Goal: Task Accomplishment & Management: Complete application form

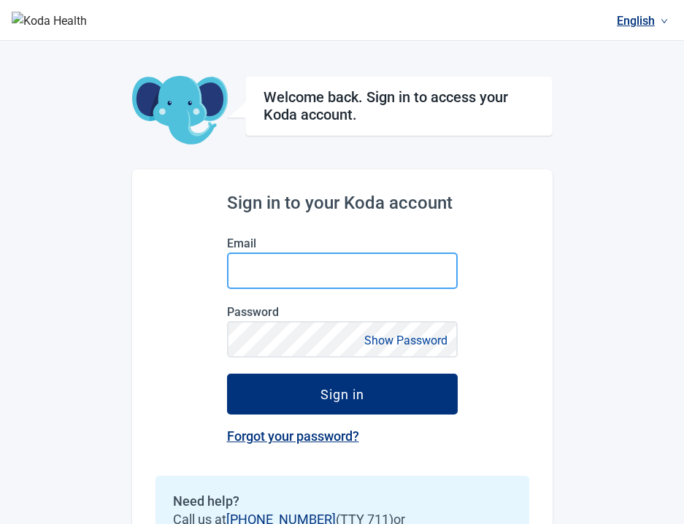
type input "**********"
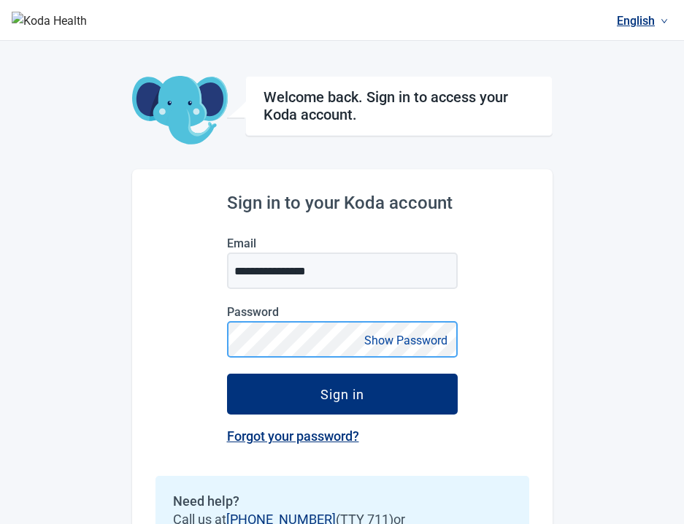
click at [227, 374] on button "Sign in" at bounding box center [342, 394] width 231 height 41
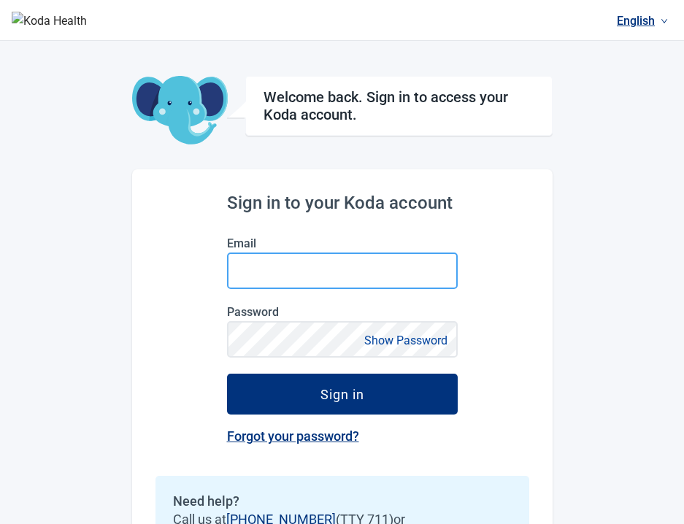
type input "**********"
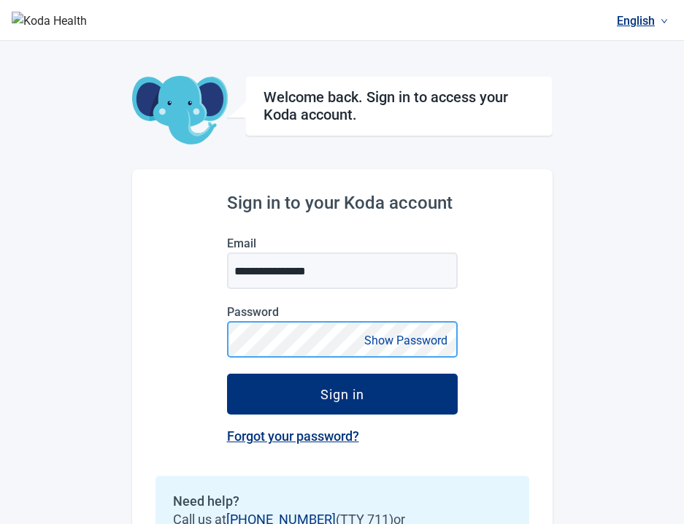
click at [227, 374] on button "Sign in" at bounding box center [342, 394] width 231 height 41
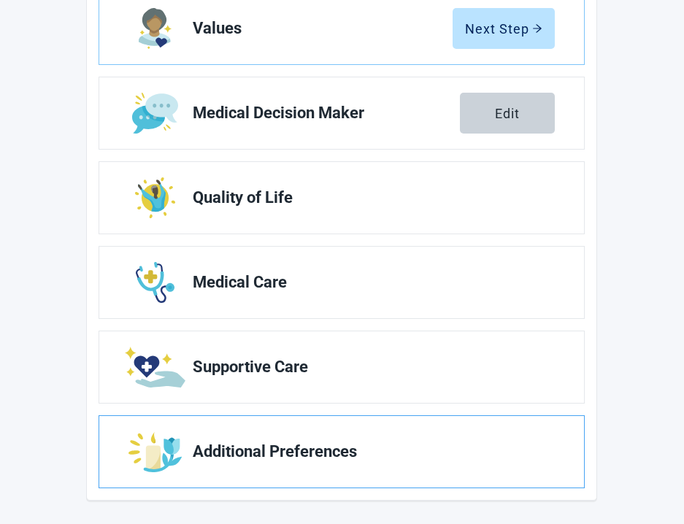
click at [330, 449] on span "Additional Preferences" at bounding box center [368, 452] width 350 height 18
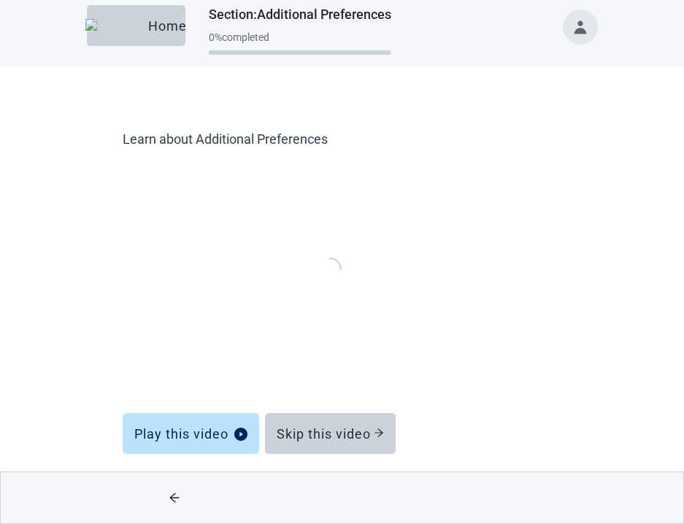
scroll to position [12, 0]
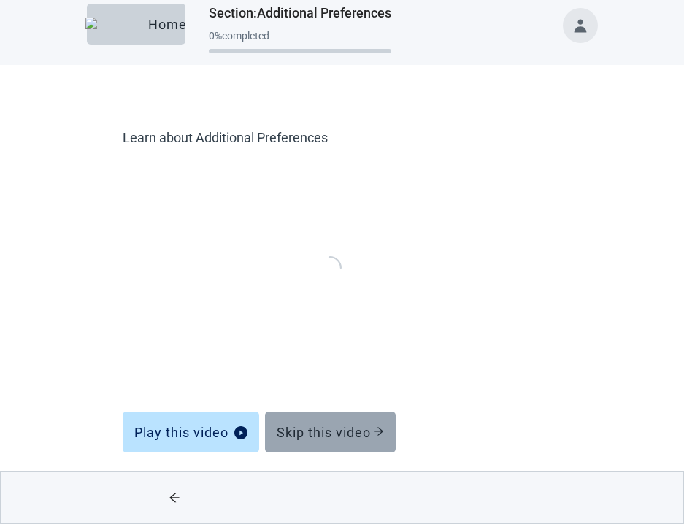
click at [347, 449] on button "Skip this video" at bounding box center [330, 432] width 131 height 41
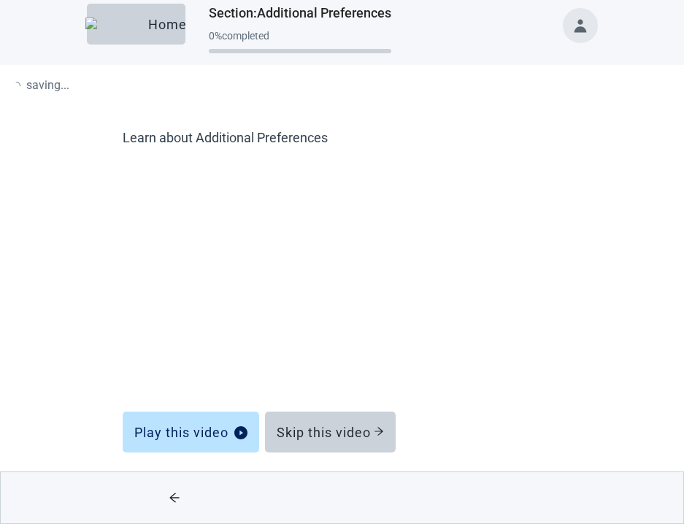
click at [356, 422] on button "Skip this video" at bounding box center [330, 432] width 131 height 41
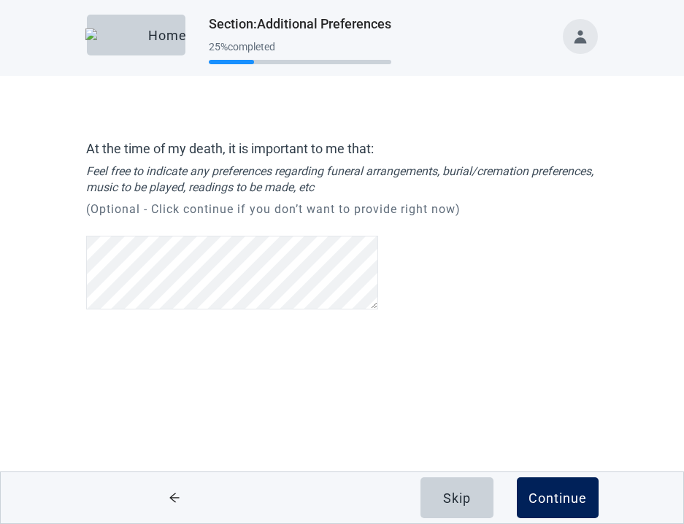
click at [554, 498] on div "Continue" at bounding box center [557, 497] width 58 height 15
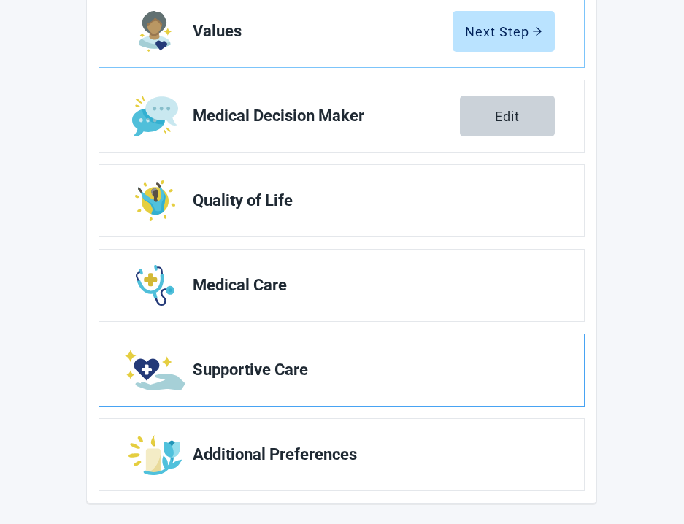
scroll to position [293, 0]
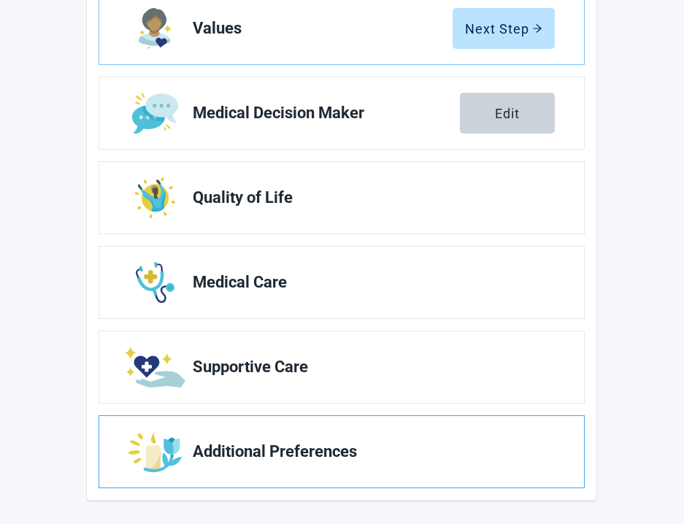
click at [334, 435] on link "Additional Preferences" at bounding box center [341, 452] width 485 height 72
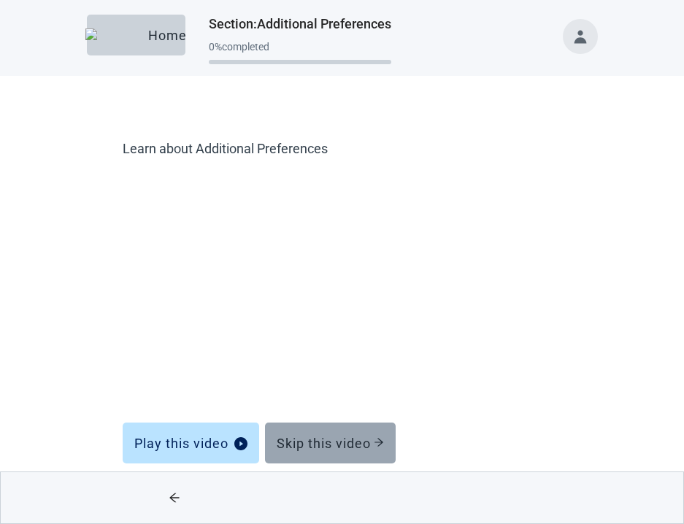
click at [344, 450] on div "Skip this video" at bounding box center [330, 443] width 107 height 15
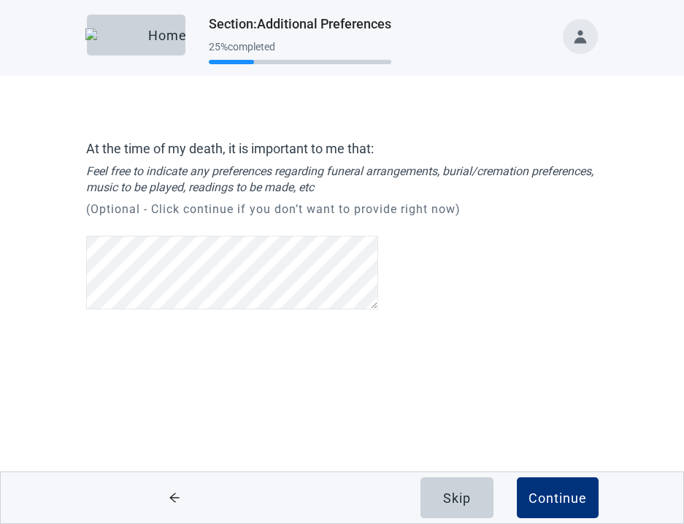
click at [455, 213] on p "(Optional - Click continue if you don’t want to provide right now)" at bounding box center [341, 210] width 511 height 18
click at [546, 495] on div "Continue" at bounding box center [557, 497] width 58 height 15
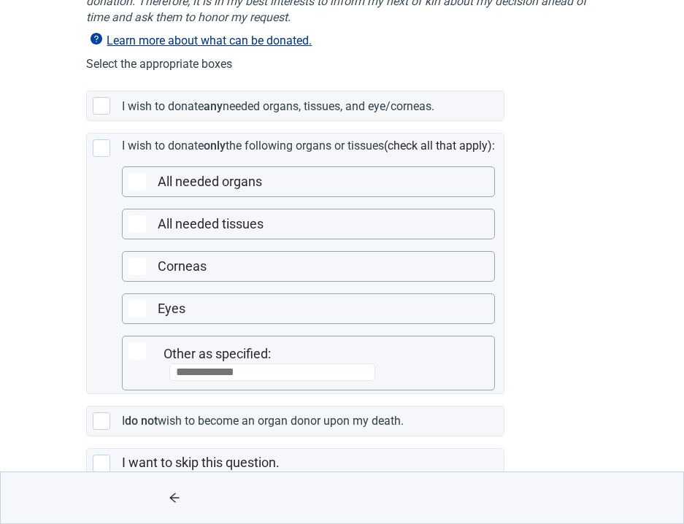
scroll to position [250, 0]
